Goal: Complete application form

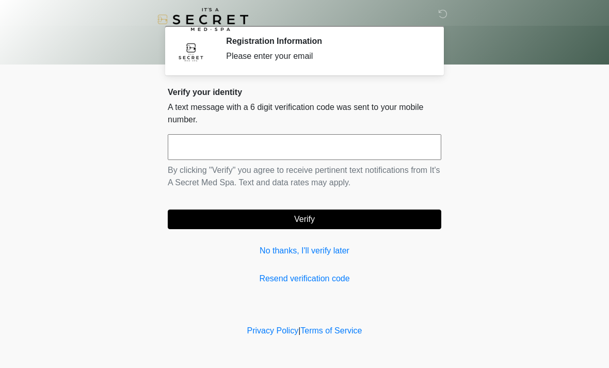
click at [391, 156] on input "text" at bounding box center [304, 147] width 273 height 26
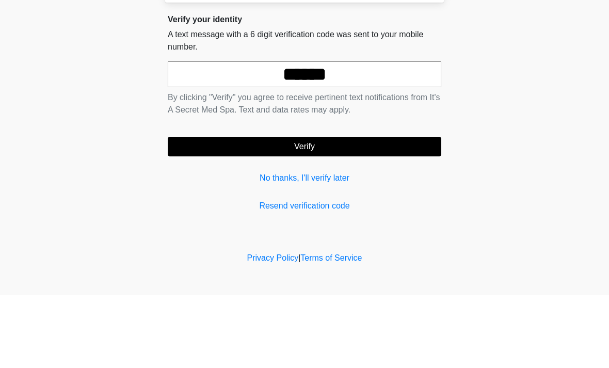
type input "******"
click at [387, 209] on button "Verify" at bounding box center [304, 219] width 273 height 20
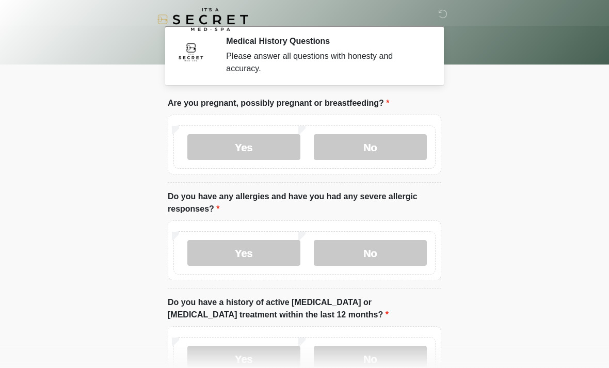
click at [383, 159] on label "No" at bounding box center [370, 147] width 113 height 26
click at [380, 138] on label "No" at bounding box center [370, 147] width 113 height 26
click at [374, 151] on label "No" at bounding box center [370, 147] width 113 height 26
click at [373, 258] on label "No" at bounding box center [370, 253] width 113 height 26
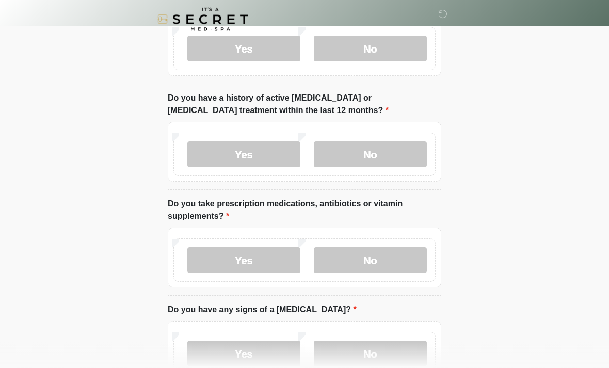
click at [385, 158] on label "No" at bounding box center [370, 155] width 113 height 26
click at [377, 256] on label "No" at bounding box center [370, 260] width 113 height 26
click at [376, 347] on label "No" at bounding box center [370, 353] width 113 height 26
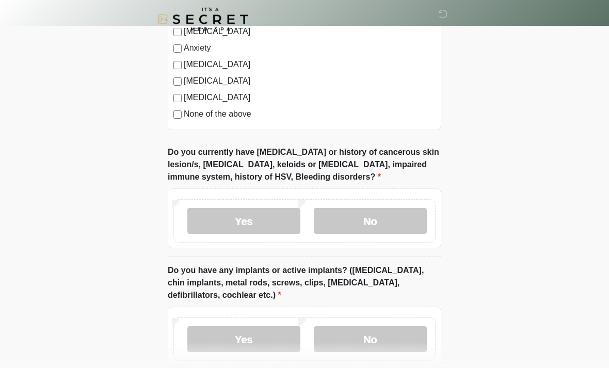
scroll to position [709, 0]
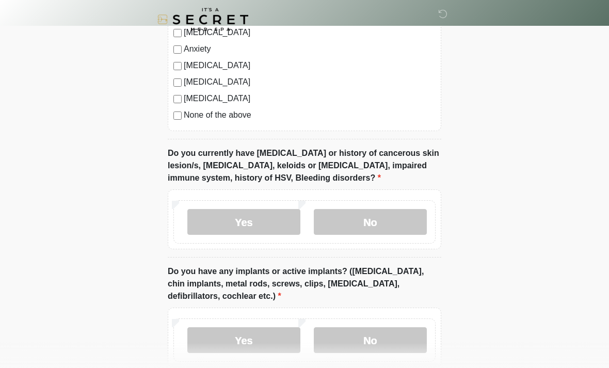
click at [374, 221] on label "No" at bounding box center [370, 222] width 113 height 26
click at [372, 338] on label "No" at bounding box center [370, 340] width 113 height 26
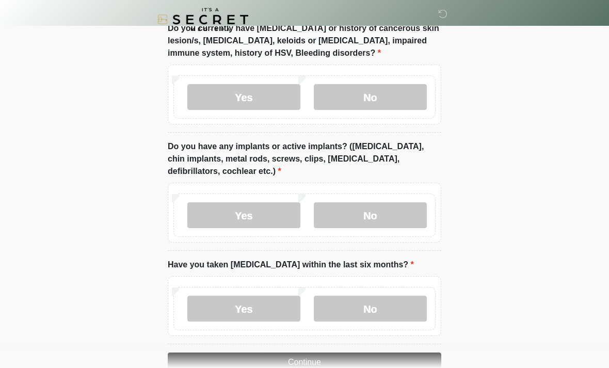
scroll to position [859, 0]
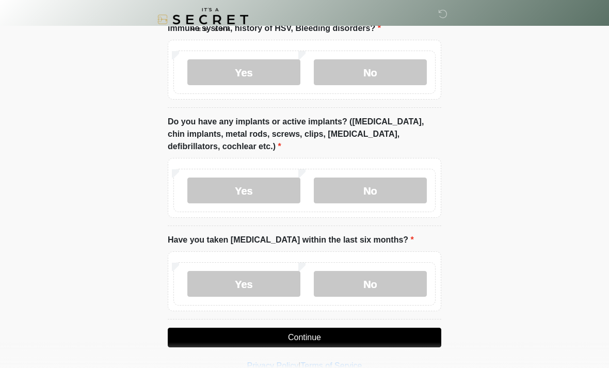
click at [370, 286] on label "No" at bounding box center [370, 284] width 113 height 26
click at [315, 338] on button "Continue" at bounding box center [304, 337] width 273 height 20
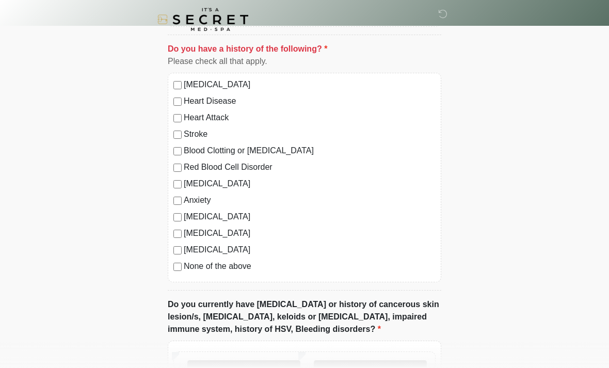
click at [367, 367] on label "No" at bounding box center [370, 373] width 113 height 26
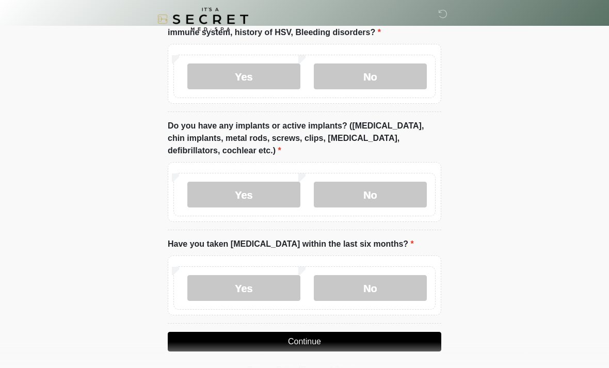
scroll to position [859, 0]
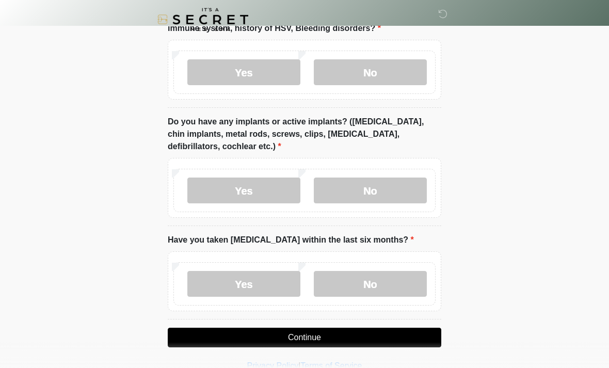
click at [307, 337] on button "Continue" at bounding box center [304, 337] width 273 height 20
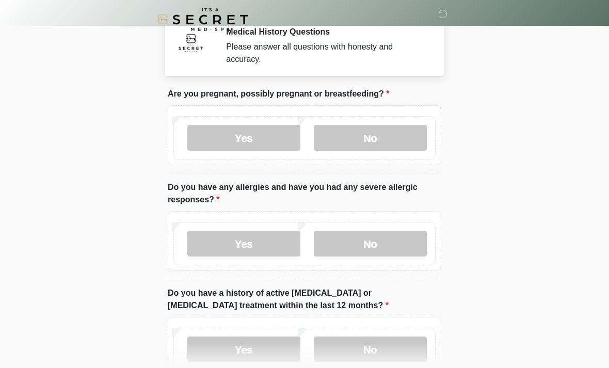
scroll to position [0, 0]
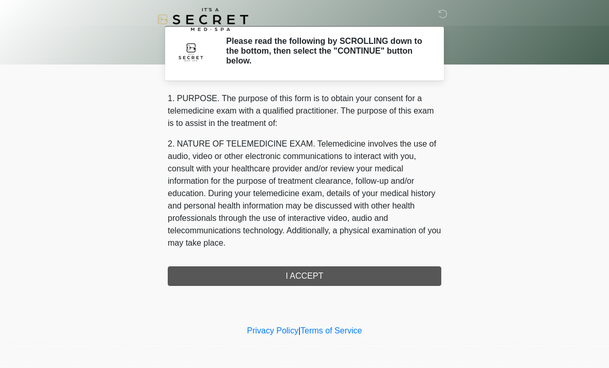
click at [329, 280] on div "1. PURPOSE. The purpose of this form is to obtain your consent for a telemedici…" at bounding box center [304, 188] width 273 height 193
click at [314, 280] on div "1. PURPOSE. The purpose of this form is to obtain your consent for a telemedici…" at bounding box center [304, 188] width 273 height 193
click at [307, 281] on div "1. PURPOSE. The purpose of this form is to obtain your consent for a telemedici…" at bounding box center [304, 188] width 273 height 193
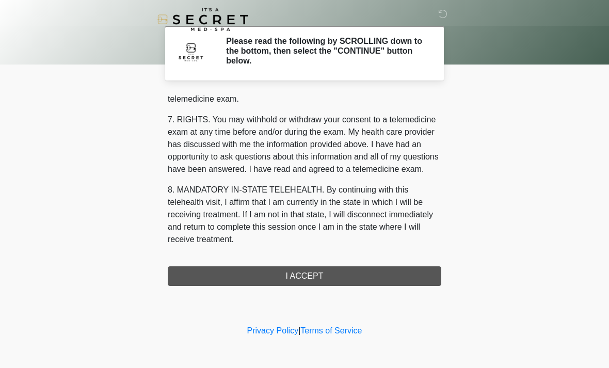
click at [396, 268] on div "1. PURPOSE. The purpose of this form is to obtain your consent for a telemedici…" at bounding box center [304, 188] width 273 height 193
click at [369, 280] on button "I ACCEPT" at bounding box center [304, 276] width 273 height 20
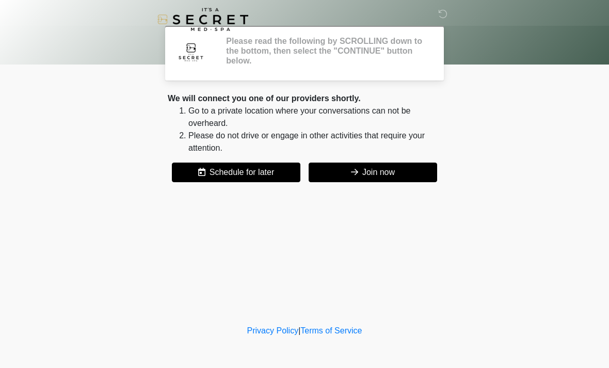
click at [362, 275] on div "‎ ‎ Please read the following by SCROLLING down to the bottom, then select the …" at bounding box center [304, 161] width 309 height 302
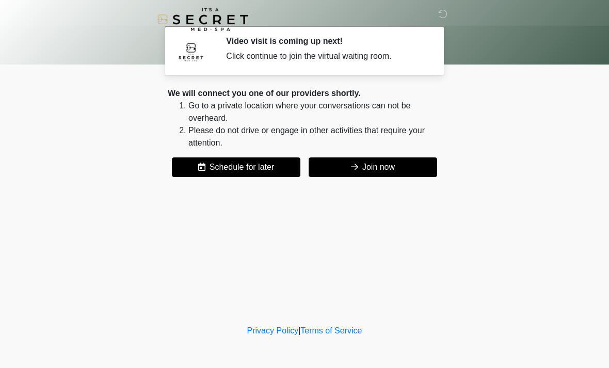
click at [412, 164] on button "Join now" at bounding box center [372, 167] width 128 height 20
